Goal: Find specific page/section: Find specific page/section

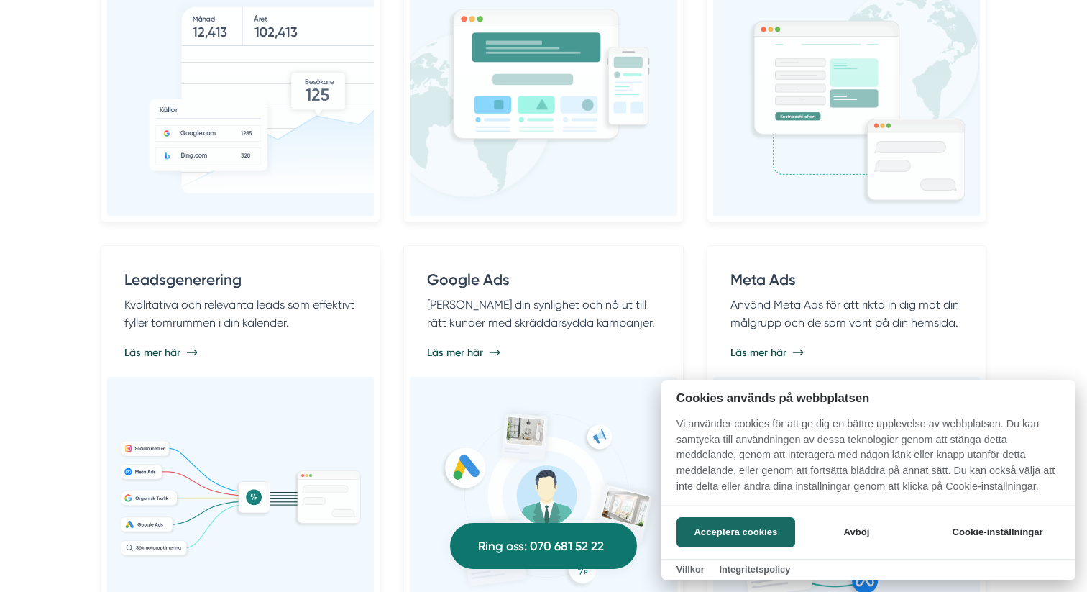
scroll to position [1011, 0]
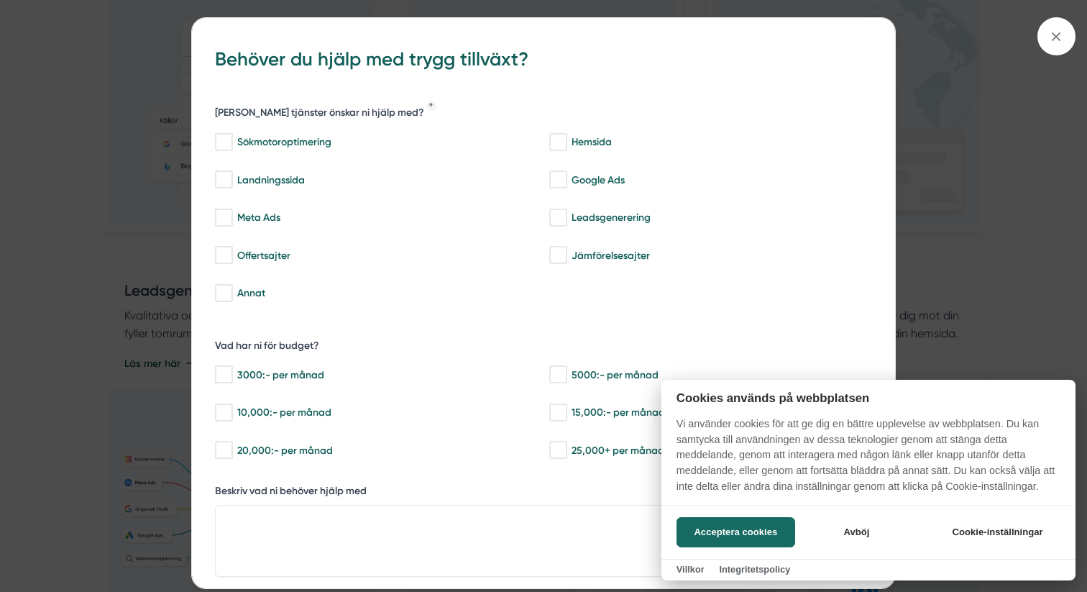
click at [1057, 23] on div at bounding box center [543, 296] width 1087 height 592
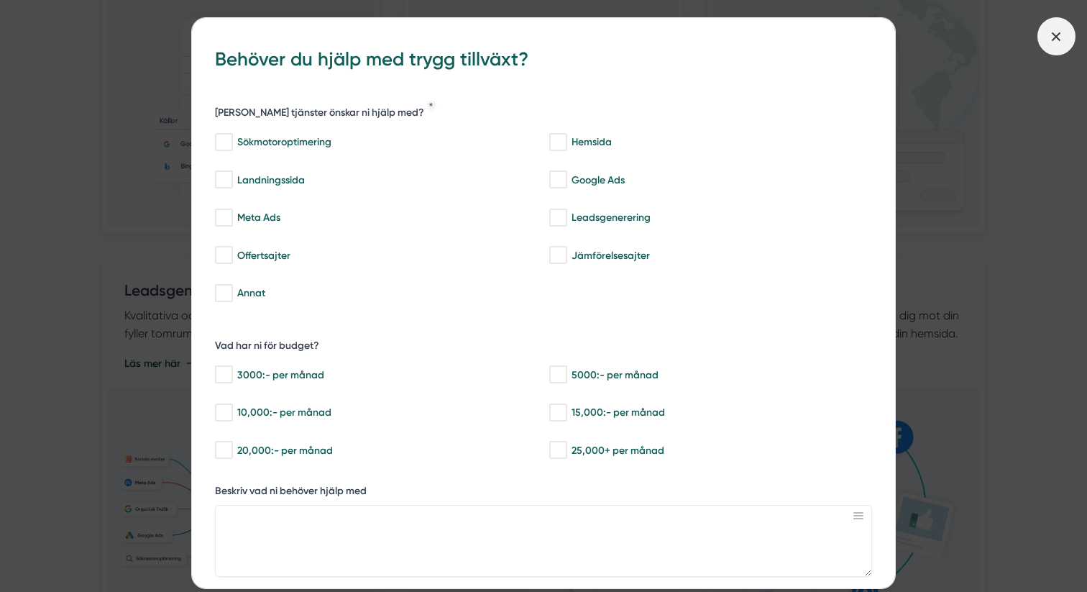
click at [1057, 35] on icon at bounding box center [1057, 37] width 16 height 16
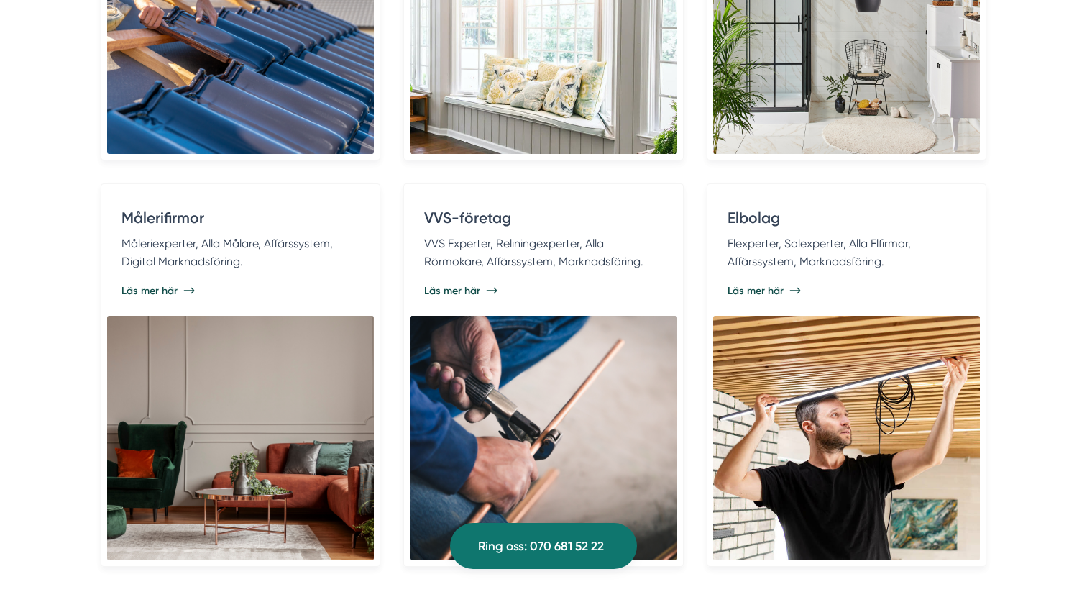
scroll to position [3211, 0]
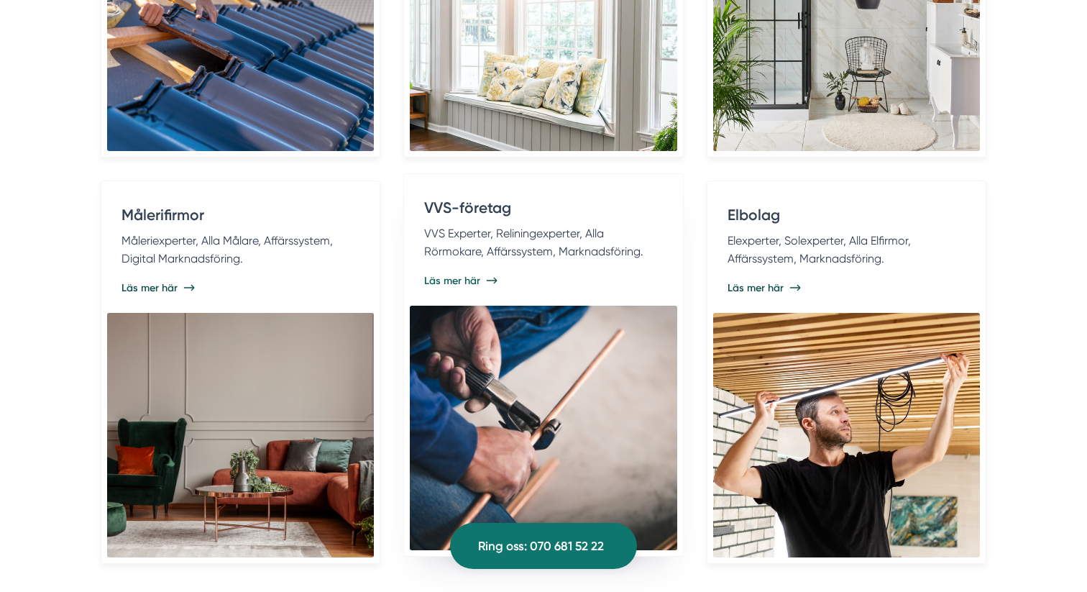
click at [514, 270] on div "VVS-företag VVS Experter, Reliningexperter, Alla Rörmokare, Affärssystem, Markn…" at bounding box center [543, 235] width 238 height 76
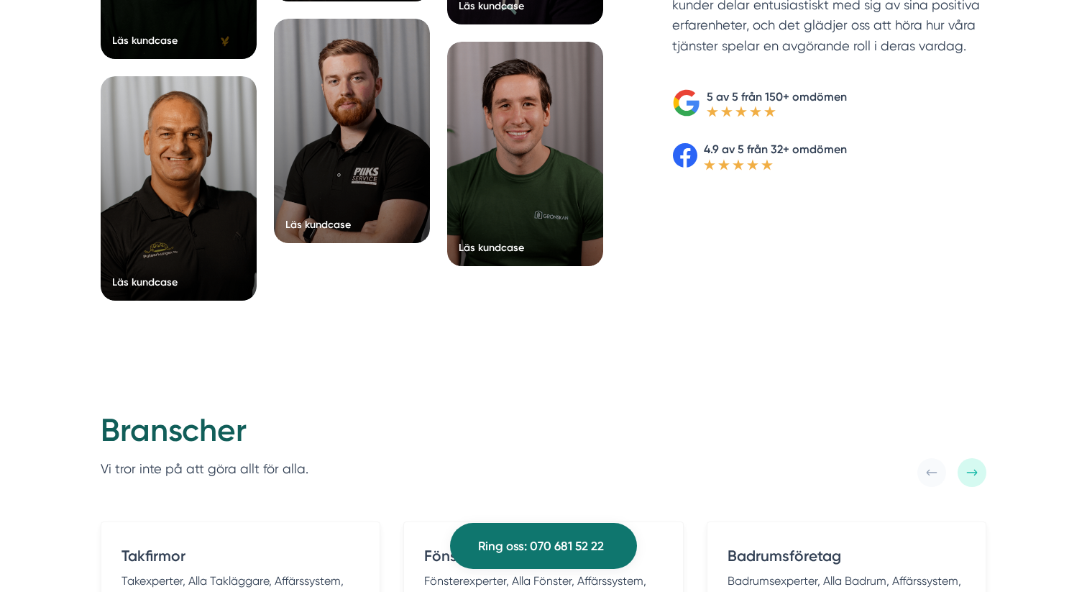
scroll to position [2164, 0]
